Goal: Transaction & Acquisition: Book appointment/travel/reservation

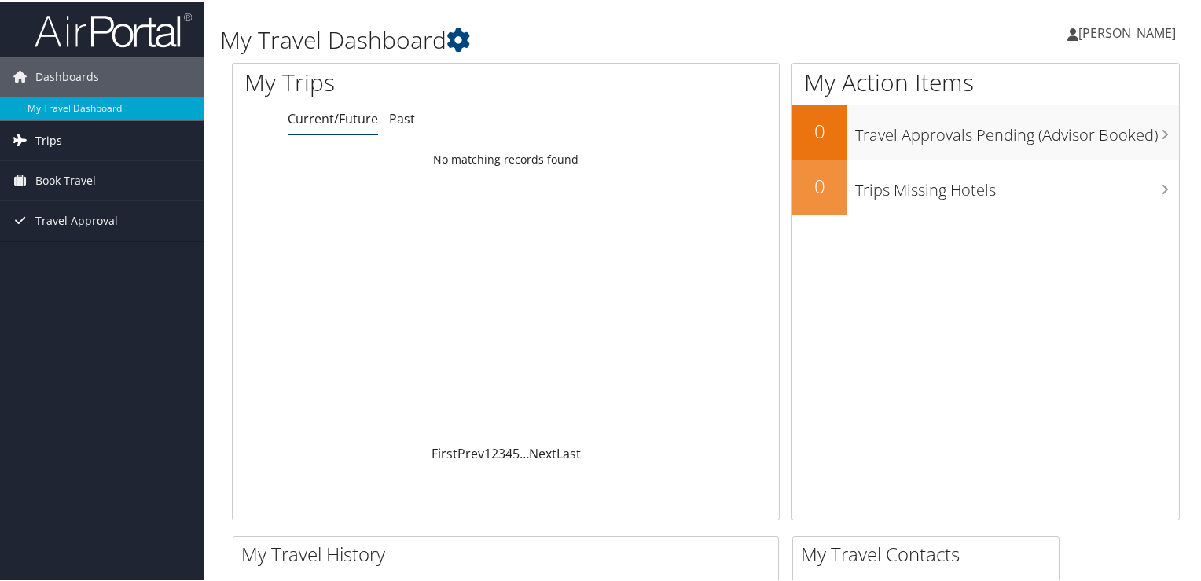
click at [50, 134] on span "Trips" at bounding box center [48, 138] width 27 height 39
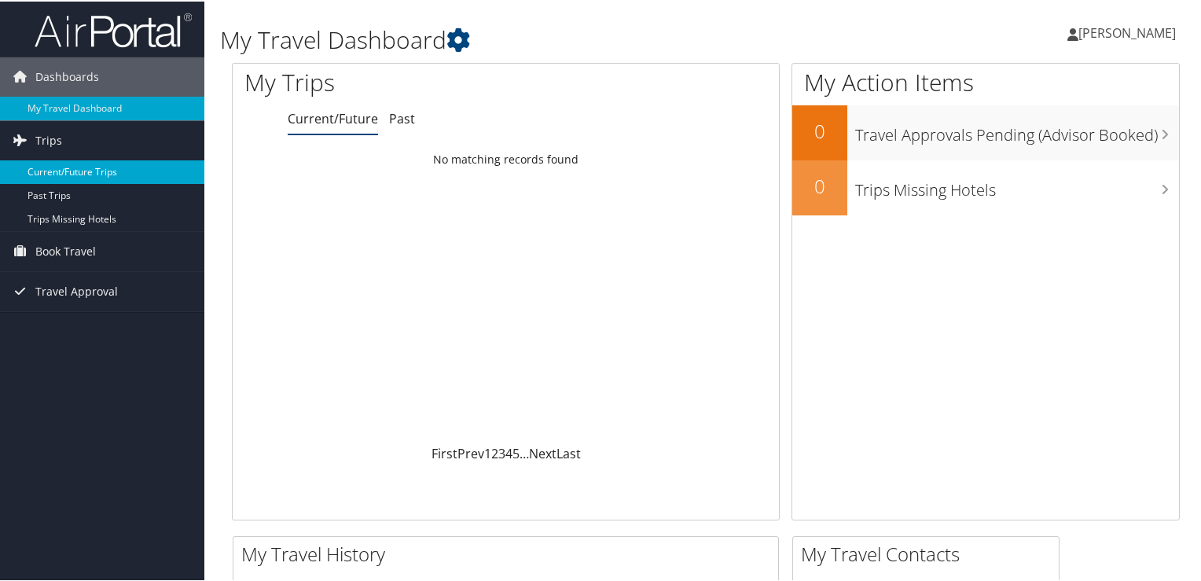
click at [79, 174] on link "Current/Future Trips" at bounding box center [102, 171] width 204 height 24
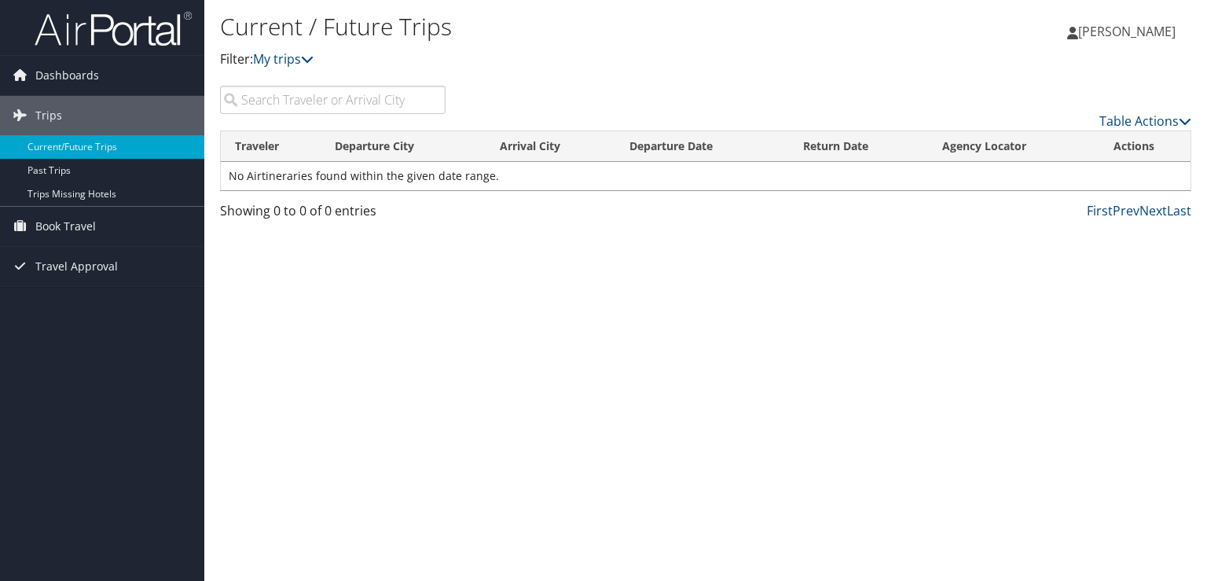
click at [384, 102] on input "search" at bounding box center [333, 100] width 226 height 28
click at [85, 224] on span "Book Travel" at bounding box center [65, 226] width 61 height 39
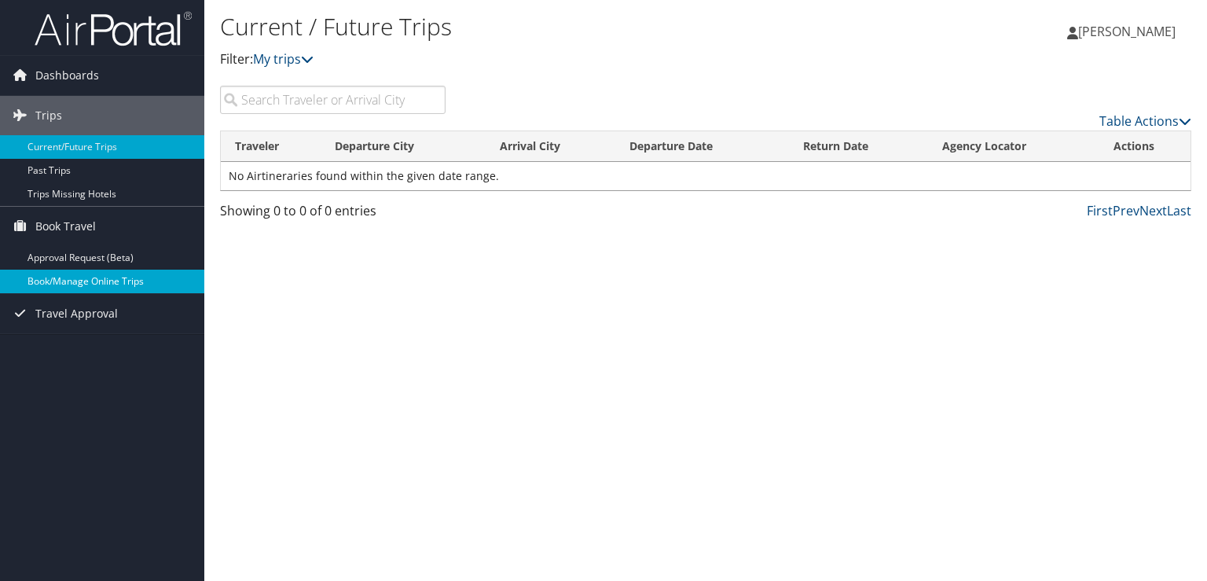
click at [100, 287] on link "Book/Manage Online Trips" at bounding box center [102, 282] width 204 height 24
click at [66, 229] on span "Book Travel" at bounding box center [65, 226] width 61 height 39
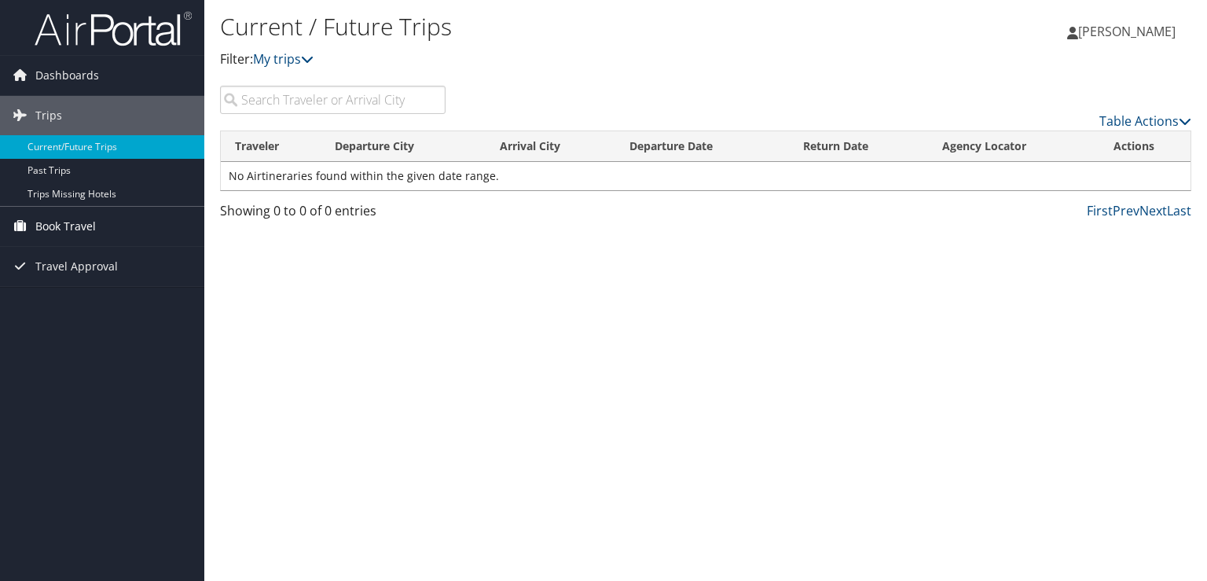
click at [66, 229] on span "Book Travel" at bounding box center [65, 226] width 61 height 39
click at [70, 225] on span "Book Travel" at bounding box center [65, 226] width 61 height 39
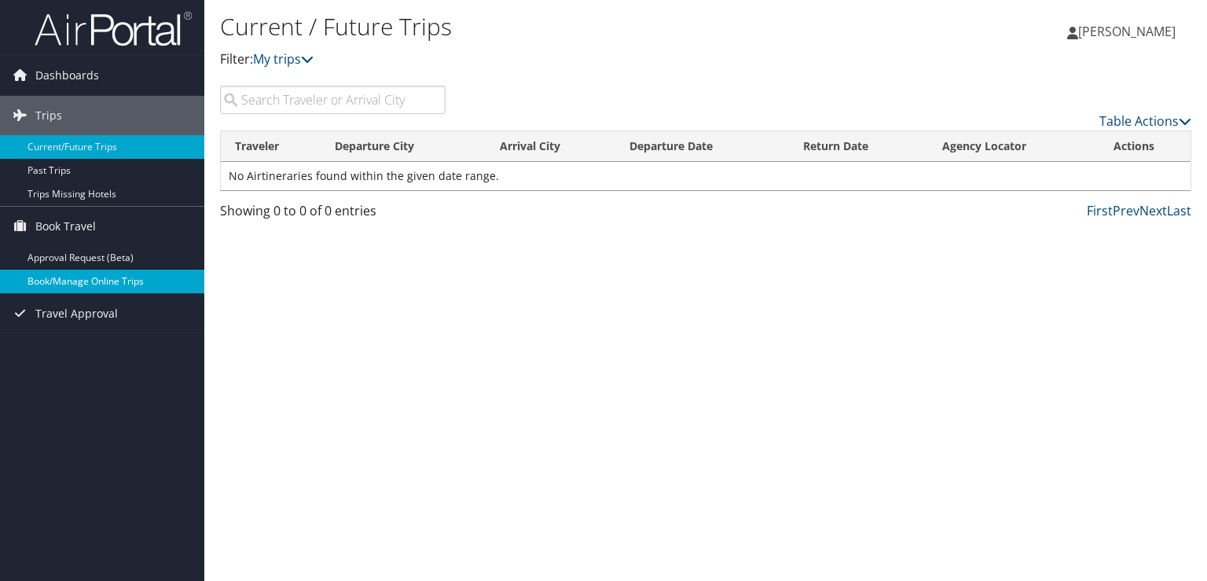
click at [57, 287] on link "Book/Manage Online Trips" at bounding box center [102, 282] width 204 height 24
